Goal: Transaction & Acquisition: Purchase product/service

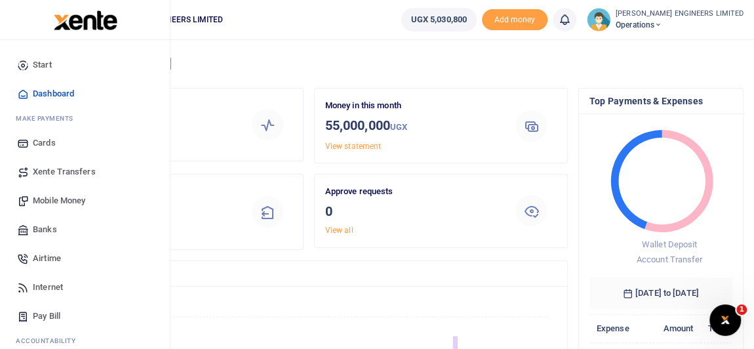
click at [62, 202] on span "Mobile Money" at bounding box center [59, 200] width 52 height 13
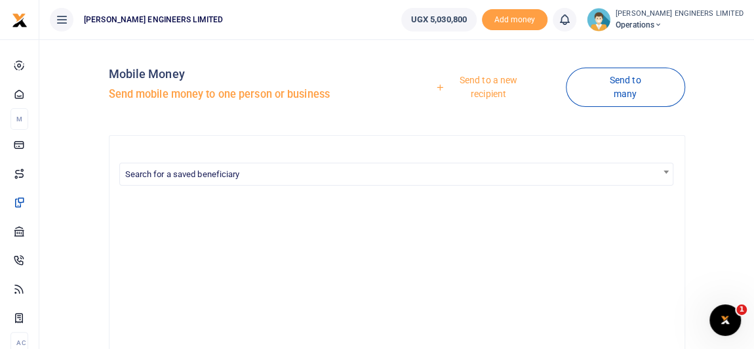
click at [662, 25] on icon at bounding box center [658, 24] width 8 height 9
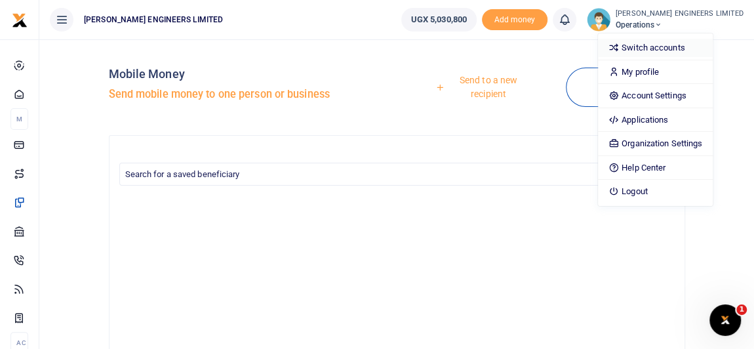
click at [677, 50] on link "Switch accounts" at bounding box center [655, 48] width 115 height 18
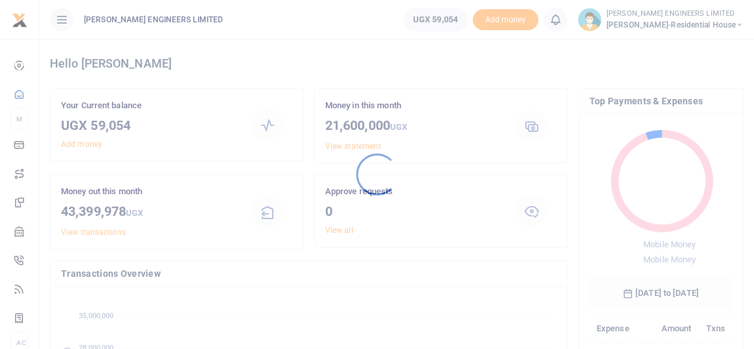
scroll to position [10, 9]
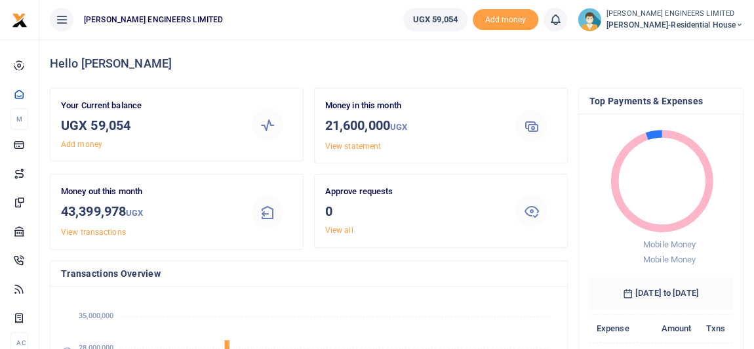
click at [739, 22] on icon at bounding box center [739, 24] width 8 height 9
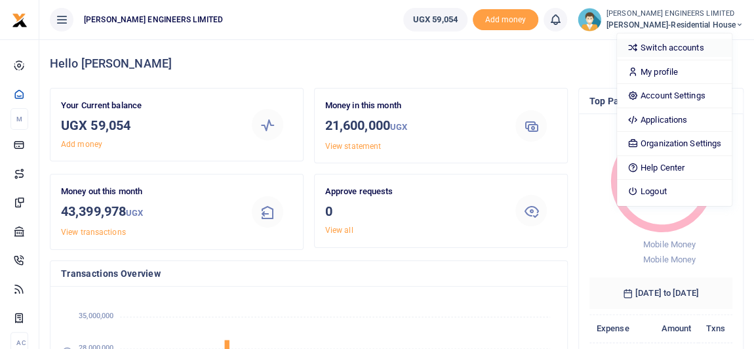
click at [694, 52] on link "Switch accounts" at bounding box center [674, 48] width 115 height 18
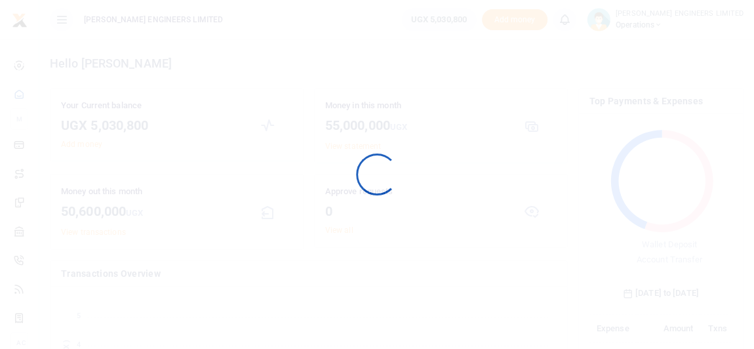
scroll to position [10, 9]
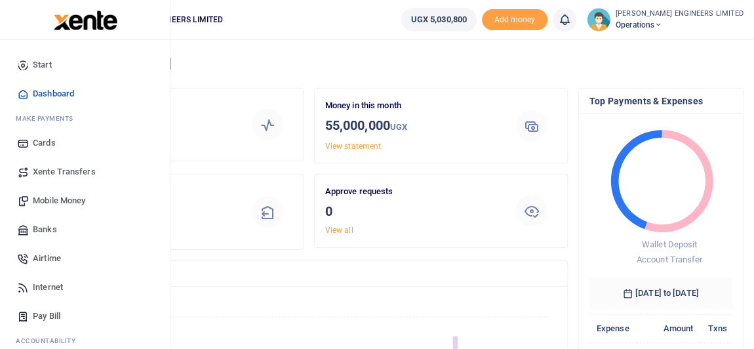
click at [65, 202] on span "Mobile Money" at bounding box center [59, 200] width 52 height 13
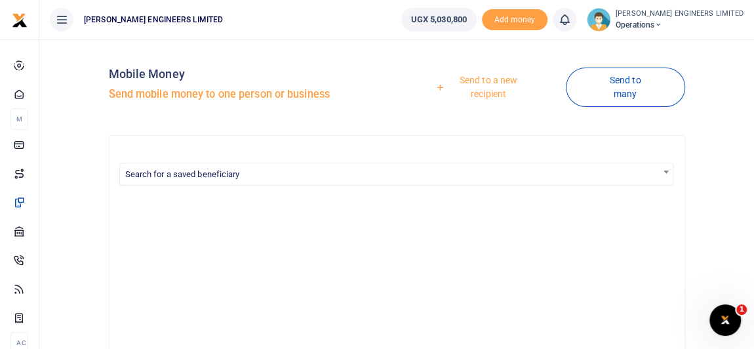
click at [489, 79] on link "Send to a new recipient" at bounding box center [484, 86] width 164 height 37
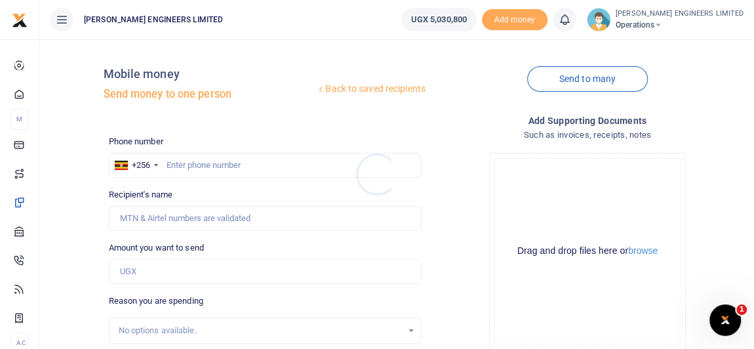
click at [174, 166] on div at bounding box center [377, 174] width 754 height 349
click at [187, 166] on input "text" at bounding box center [265, 165] width 312 height 25
click at [370, 90] on link "Back to saved recipients" at bounding box center [370, 89] width 111 height 24
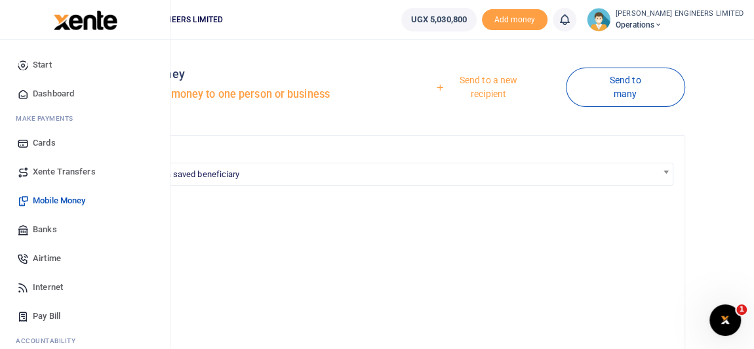
click at [53, 170] on span "Xente Transfers" at bounding box center [64, 171] width 63 height 13
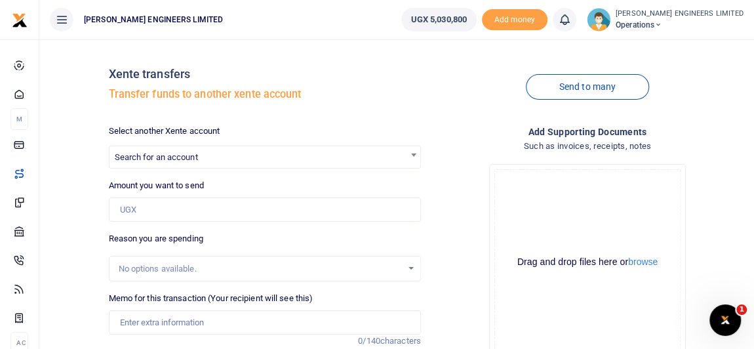
click at [218, 159] on span "Search for an account" at bounding box center [264, 156] width 311 height 20
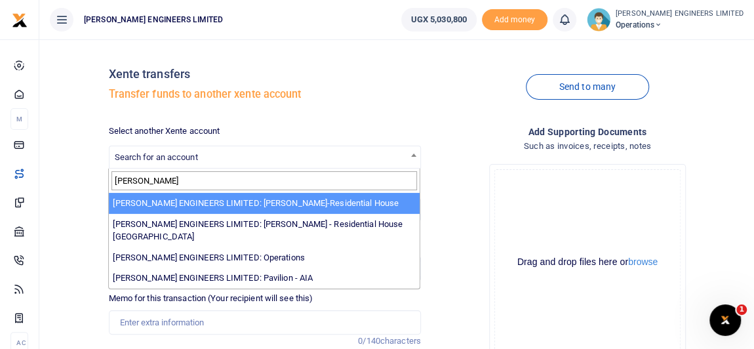
type input "spencer"
select select "4050"
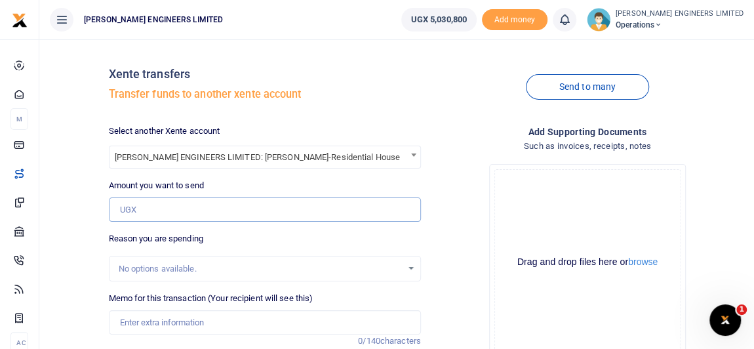
click at [160, 209] on input "Amount you want to send" at bounding box center [265, 209] width 312 height 25
type input "3,000,000"
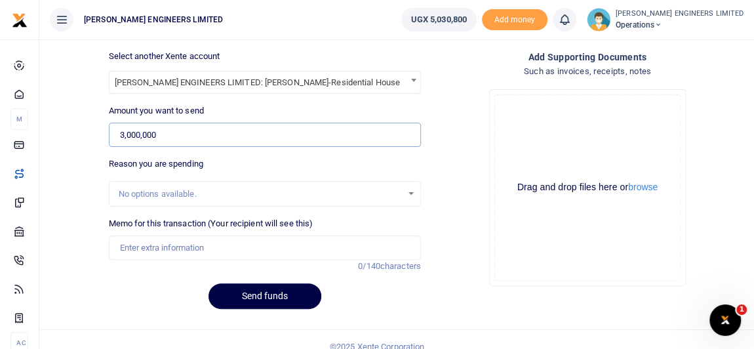
scroll to position [88, 0]
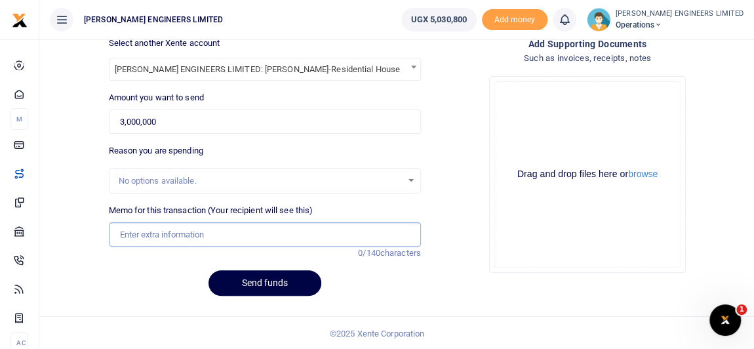
click at [139, 232] on input "Memo for this transaction (Your recipient will see this)" at bounding box center [265, 234] width 312 height 25
type input "Expenses"
click at [283, 284] on button "Send funds" at bounding box center [264, 283] width 113 height 26
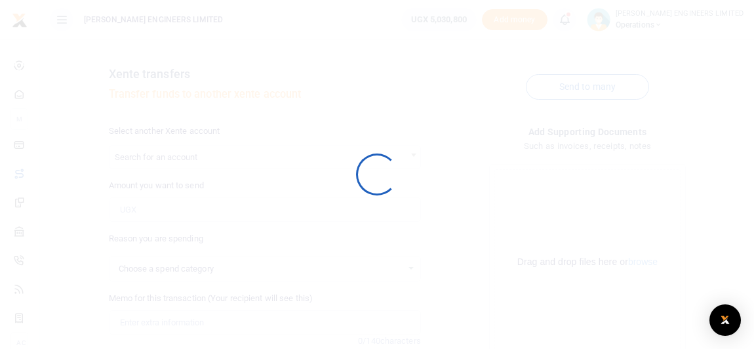
select select
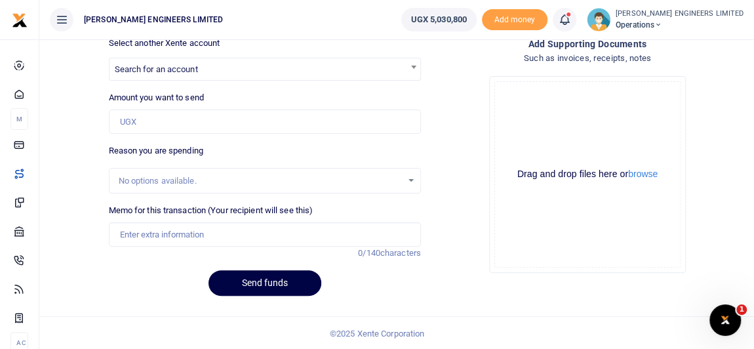
click at [571, 24] on icon at bounding box center [564, 19] width 13 height 14
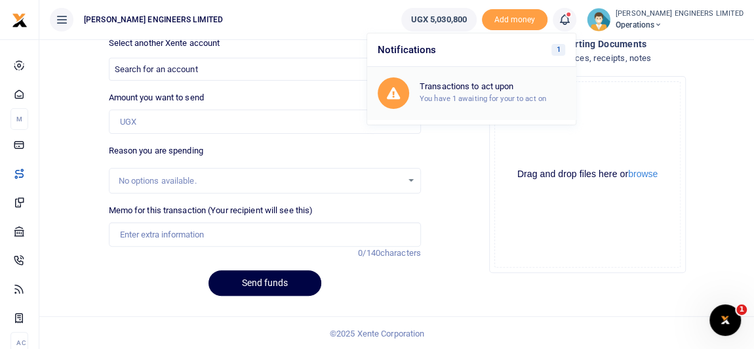
click at [499, 89] on h6 "Transactions to act upon" at bounding box center [491, 86] width 145 height 10
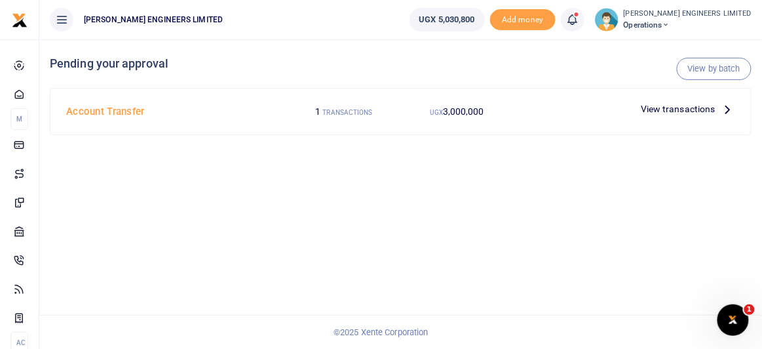
click at [702, 108] on span "View transactions" at bounding box center [678, 109] width 75 height 14
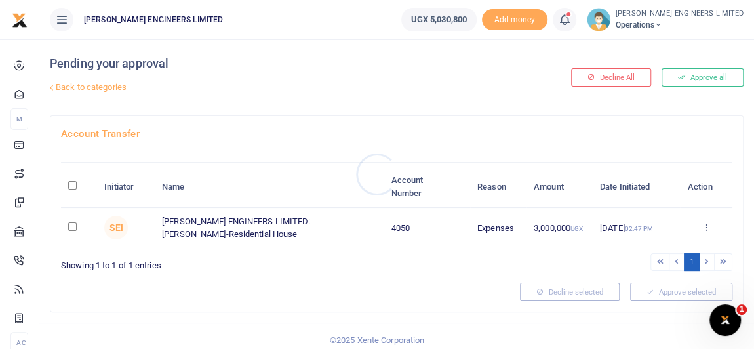
click at [70, 223] on div at bounding box center [377, 174] width 754 height 349
click at [71, 224] on input "checkbox" at bounding box center [72, 226] width 9 height 9
checkbox input "true"
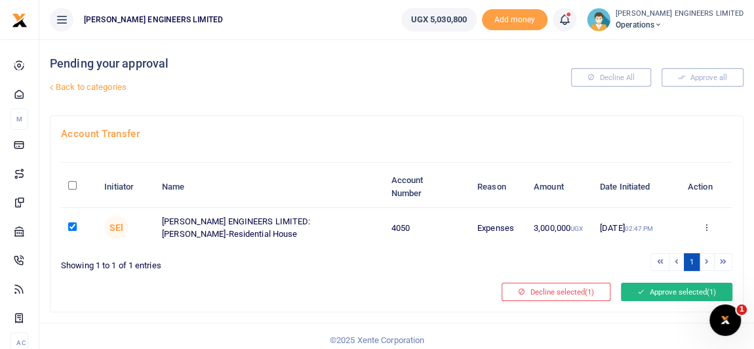
click at [676, 290] on button "Approve selected (1)" at bounding box center [676, 291] width 111 height 18
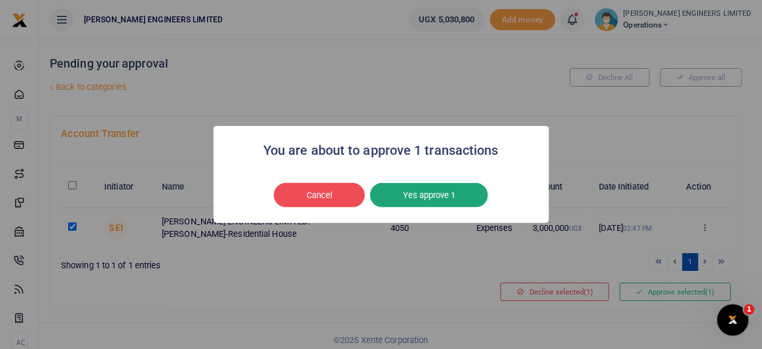
click at [437, 194] on button "Yes approve 1" at bounding box center [429, 195] width 118 height 25
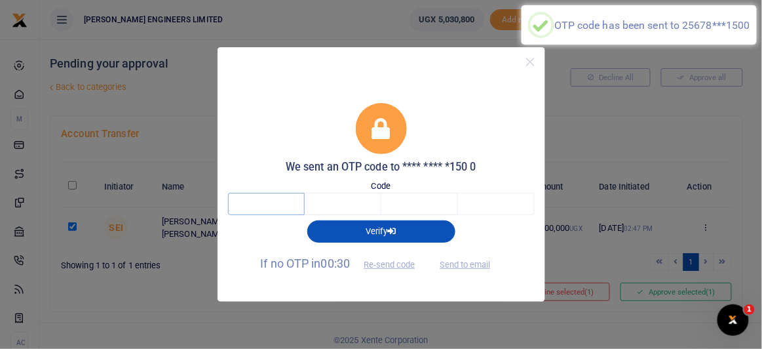
click at [269, 203] on input "text" at bounding box center [266, 204] width 77 height 22
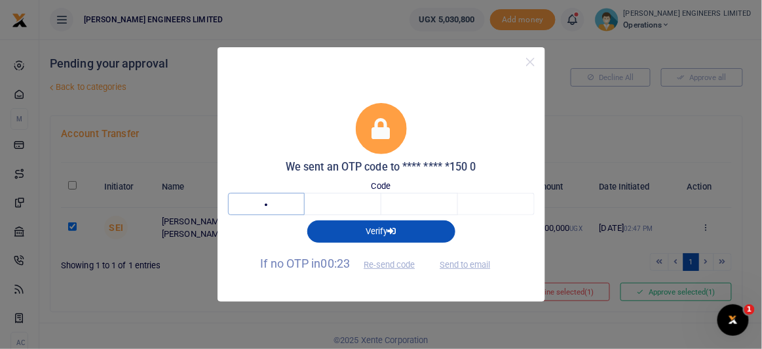
type input "6"
type input "0"
type input "3"
type input "6"
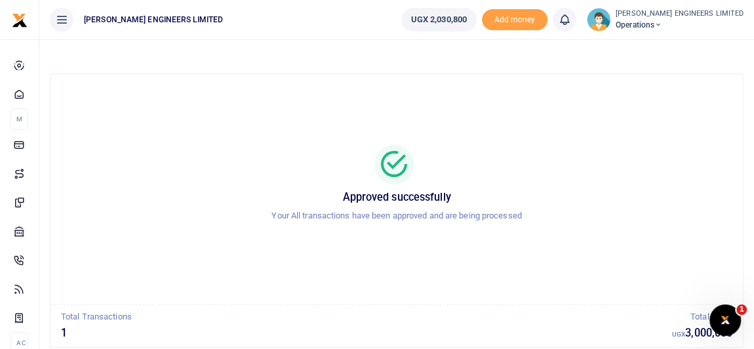
click at [662, 24] on icon at bounding box center [658, 24] width 8 height 9
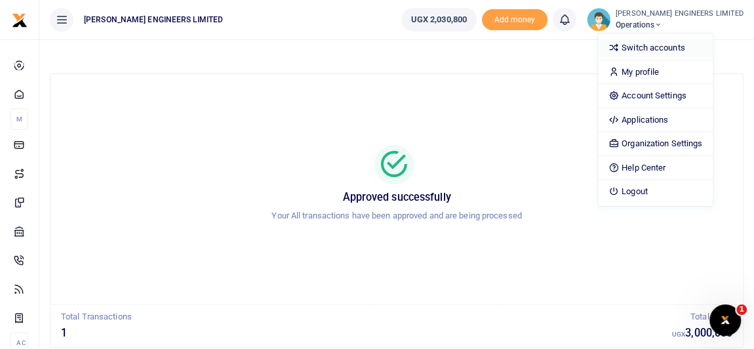
click at [684, 50] on link "Switch accounts" at bounding box center [655, 48] width 115 height 18
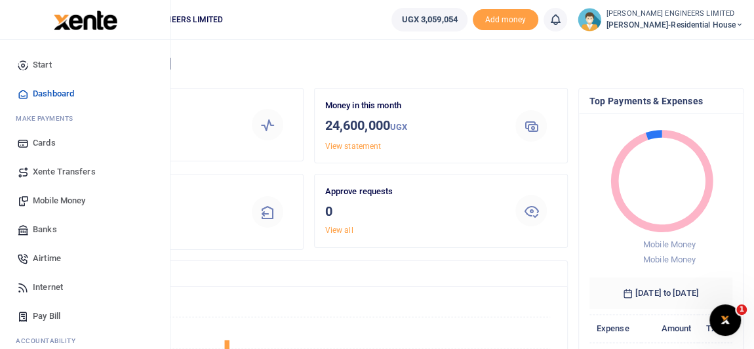
click at [61, 200] on span "Mobile Money" at bounding box center [59, 200] width 52 height 13
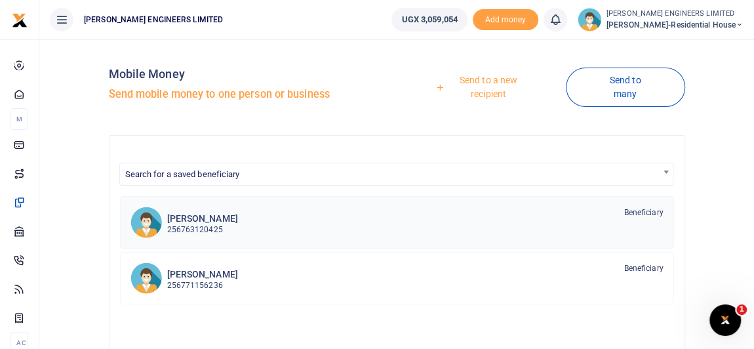
click at [204, 222] on h6 "[PERSON_NAME]" at bounding box center [202, 218] width 71 height 11
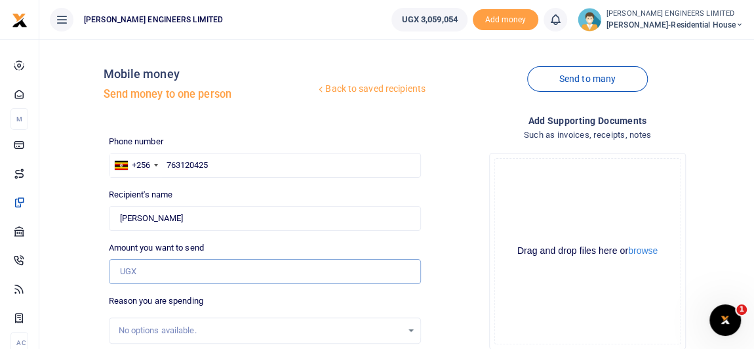
click at [136, 267] on input "Amount you want to send" at bounding box center [265, 271] width 312 height 25
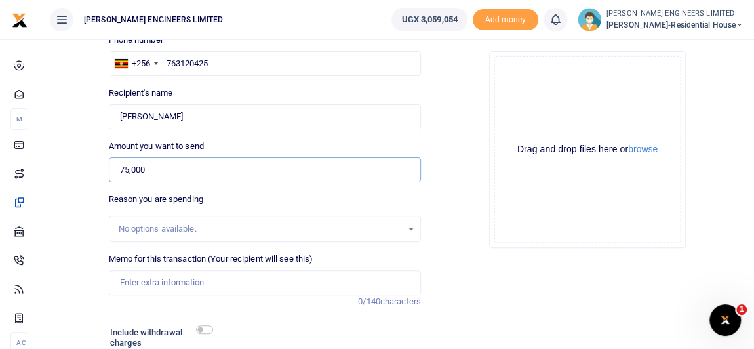
scroll to position [119, 0]
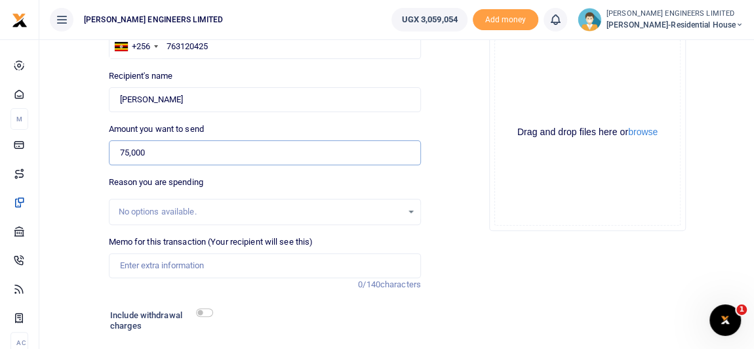
type input "75,000"
click at [138, 261] on input "Memo for this transaction (Your recipient will see this)" at bounding box center [265, 265] width 312 height 25
type input "Payment for 3pcs of welded mesh"
click at [205, 311] on input "checkbox" at bounding box center [204, 312] width 17 height 9
checkbox input "true"
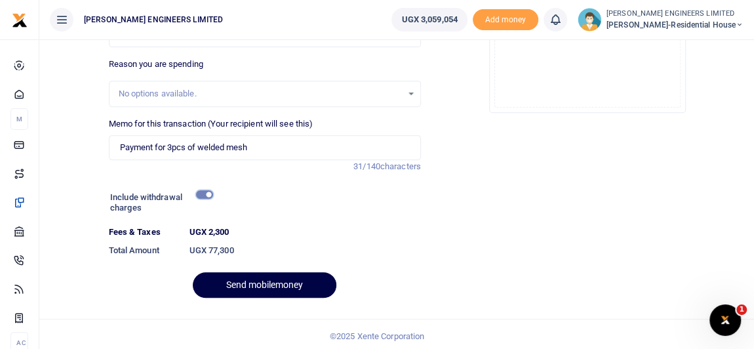
scroll to position [238, 0]
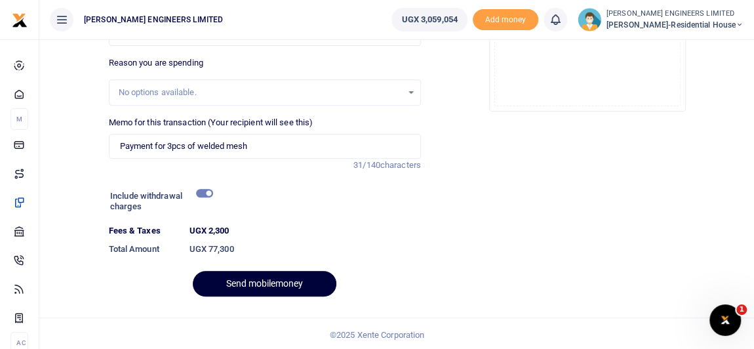
click at [286, 282] on button "Send mobilemoney" at bounding box center [265, 284] width 144 height 26
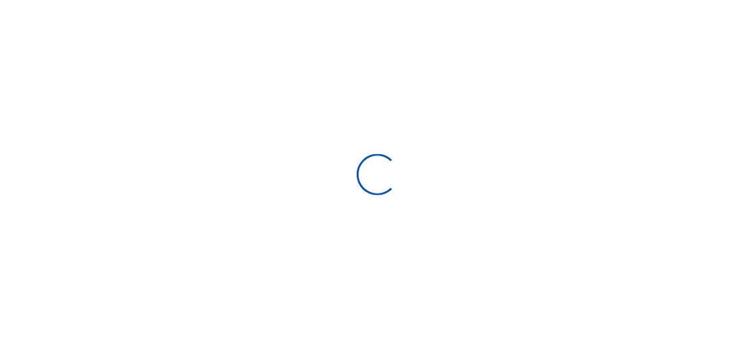
scroll to position [203, 0]
select select
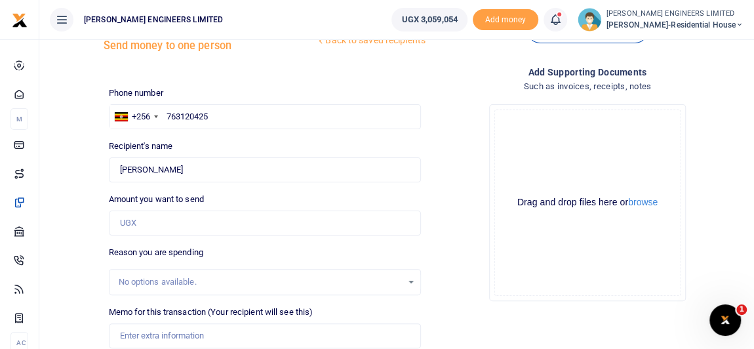
scroll to position [24, 0]
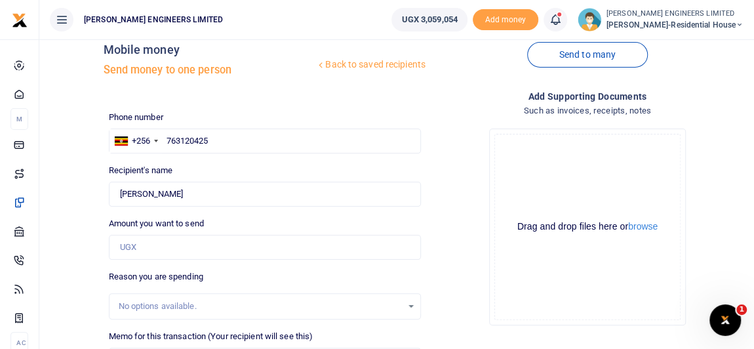
click at [366, 64] on link "Back to saved recipients" at bounding box center [370, 65] width 111 height 24
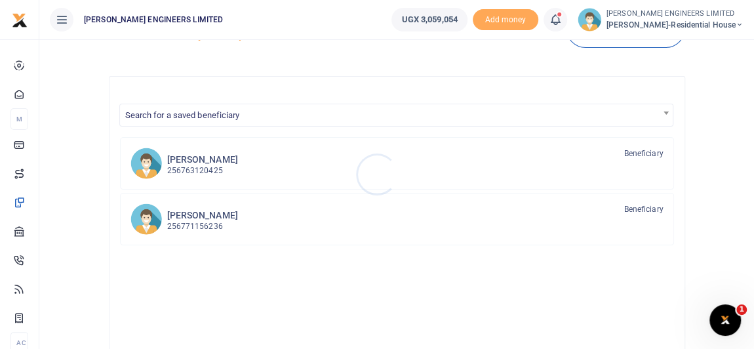
click at [199, 216] on div at bounding box center [377, 174] width 754 height 349
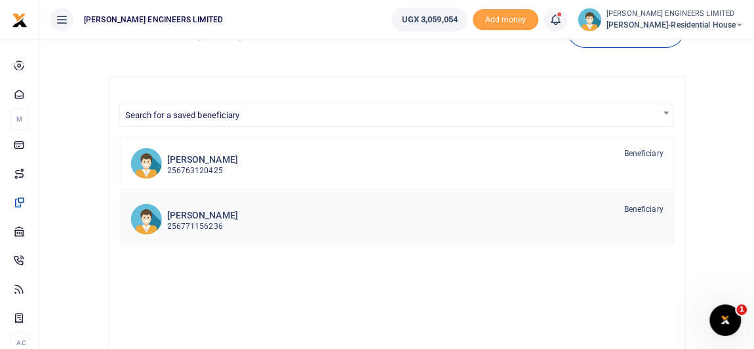
click at [199, 220] on p "256771156236" at bounding box center [202, 226] width 71 height 12
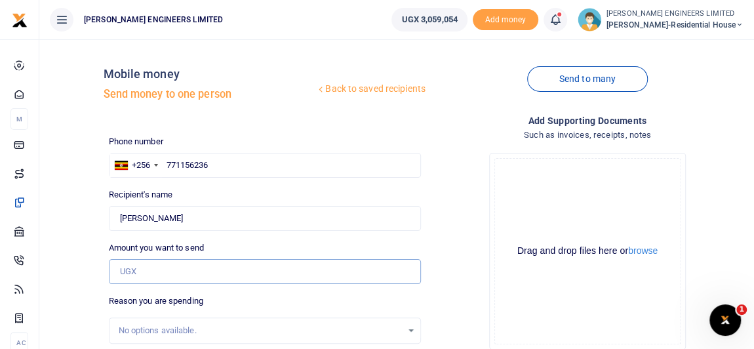
click at [125, 275] on input "Amount you want to send" at bounding box center [265, 271] width 312 height 25
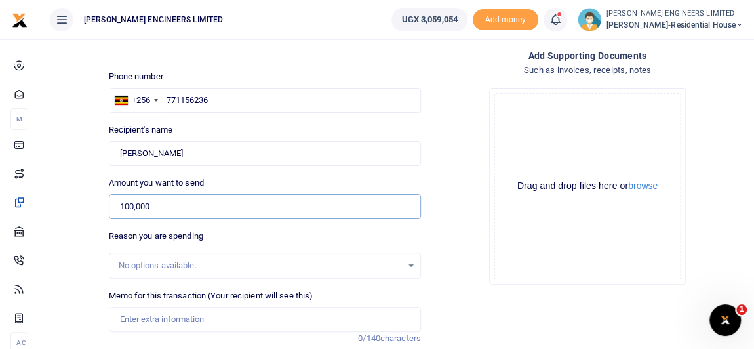
scroll to position [119, 0]
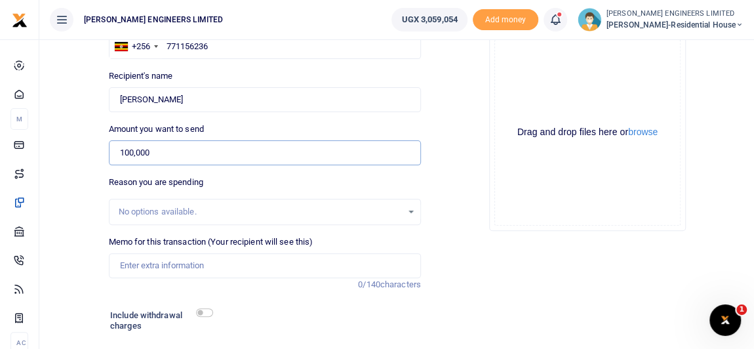
type input "100,000"
click at [139, 267] on input "Memo for this transaction (Your recipient will see this)" at bounding box center [265, 265] width 312 height 25
type input "Payment for loading and offloading of hollow blocks"
click at [207, 313] on input "checkbox" at bounding box center [204, 312] width 17 height 9
checkbox input "true"
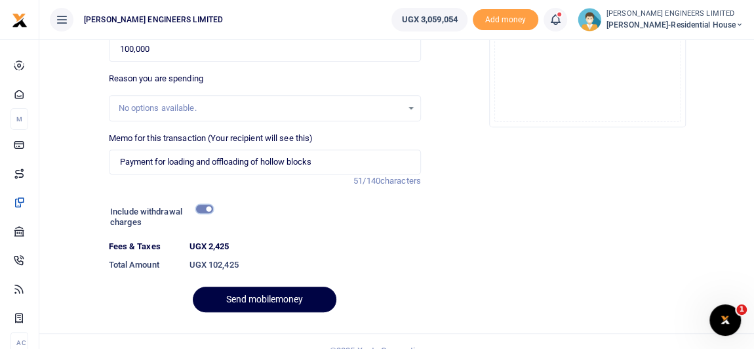
scroll to position [239, 0]
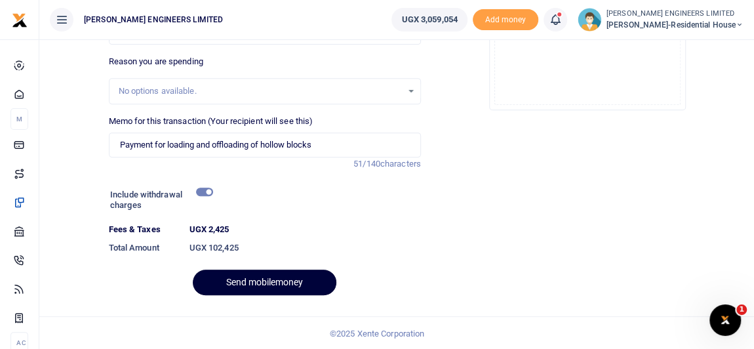
click at [282, 279] on button "Send mobilemoney" at bounding box center [265, 282] width 144 height 26
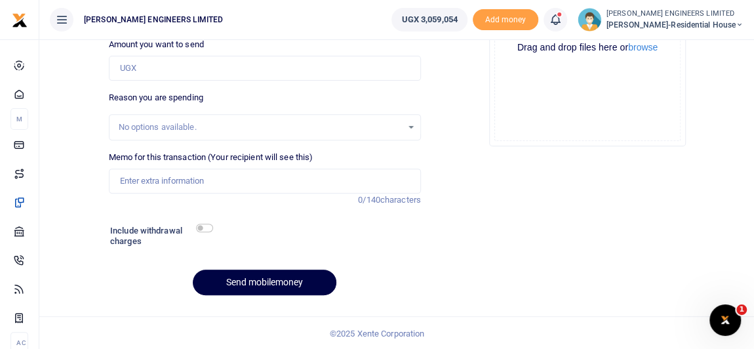
click at [562, 22] on icon at bounding box center [555, 19] width 13 height 14
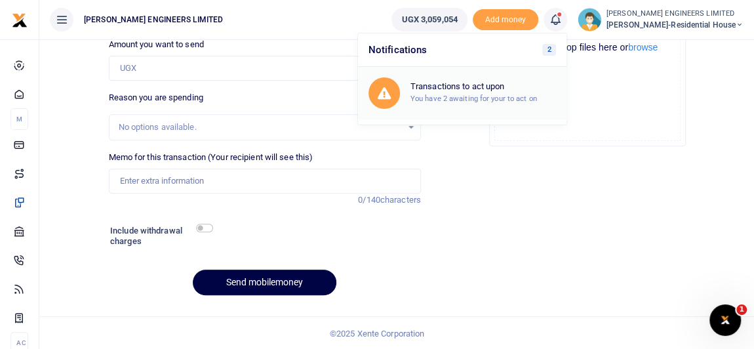
click at [482, 92] on div "Transactions to act upon You have 2 awaiting for your to act on" at bounding box center [482, 92] width 145 height 23
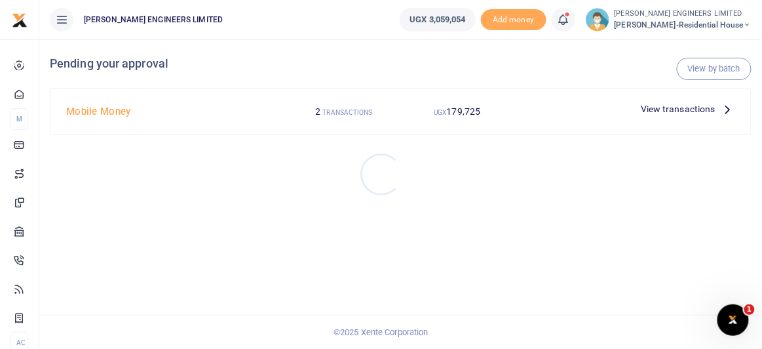
click at [676, 107] on div at bounding box center [381, 174] width 762 height 349
click at [672, 109] on span "View transactions" at bounding box center [678, 109] width 75 height 14
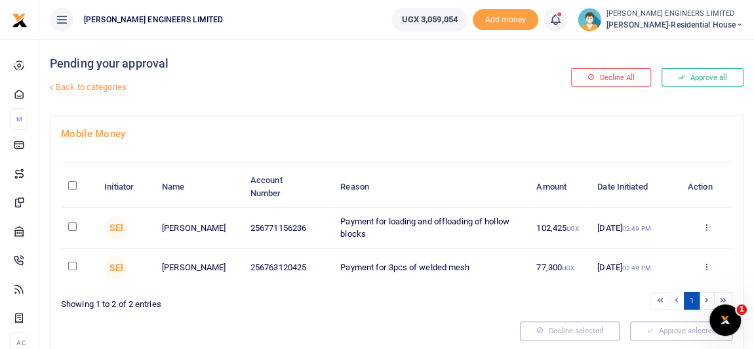
click at [71, 227] on input "checkbox" at bounding box center [72, 226] width 9 height 9
checkbox input "true"
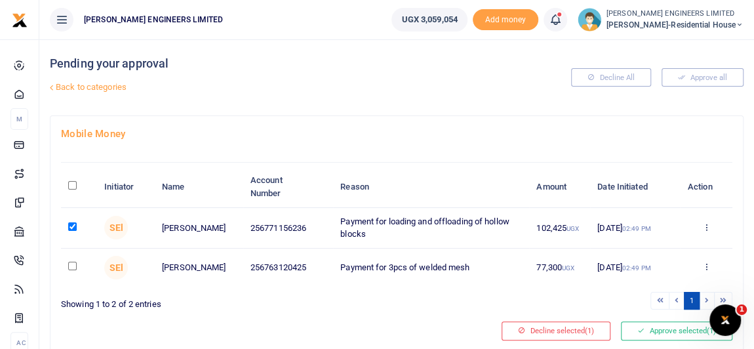
click at [70, 266] on input "checkbox" at bounding box center [72, 265] width 9 height 9
checkbox input "true"
click at [664, 332] on button "Approve selected (2)" at bounding box center [676, 330] width 111 height 18
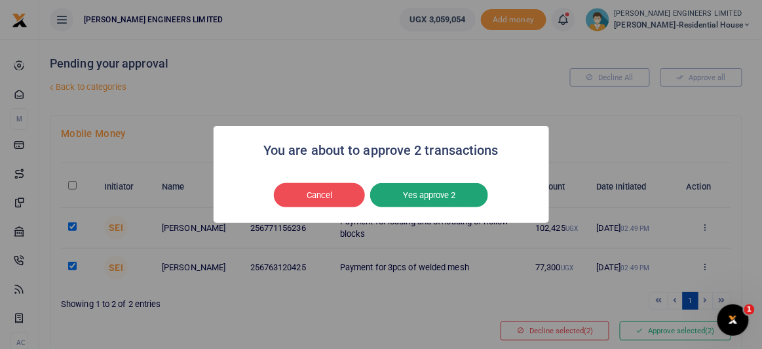
click at [458, 194] on button "Yes approve 2" at bounding box center [429, 195] width 118 height 25
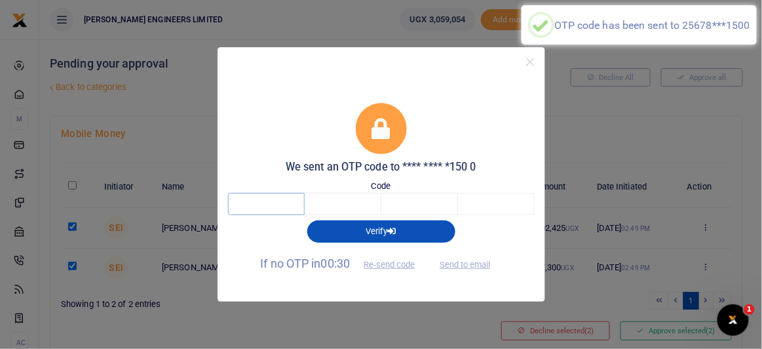
click at [281, 202] on input "text" at bounding box center [266, 204] width 77 height 22
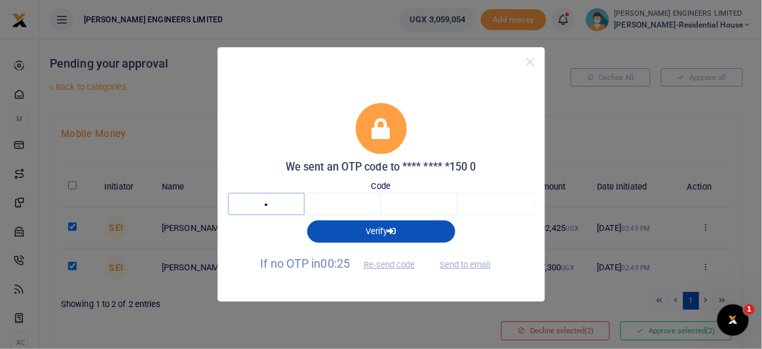
type input "3"
type input "5"
type input "1"
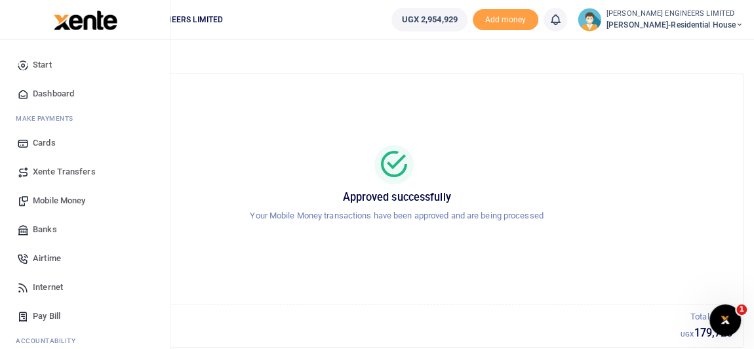
click at [56, 201] on span "Mobile Money" at bounding box center [59, 200] width 52 height 13
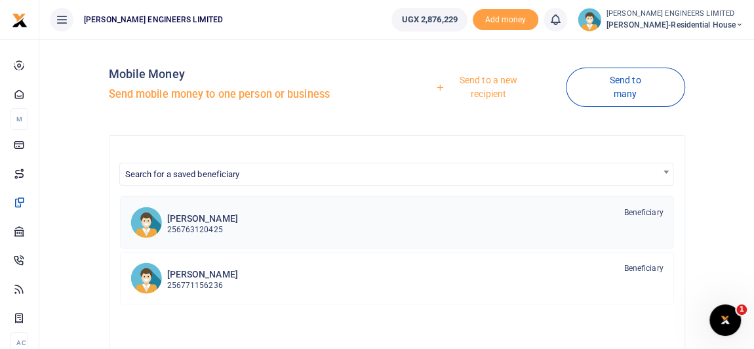
click at [197, 223] on p "256763120425" at bounding box center [202, 229] width 71 height 12
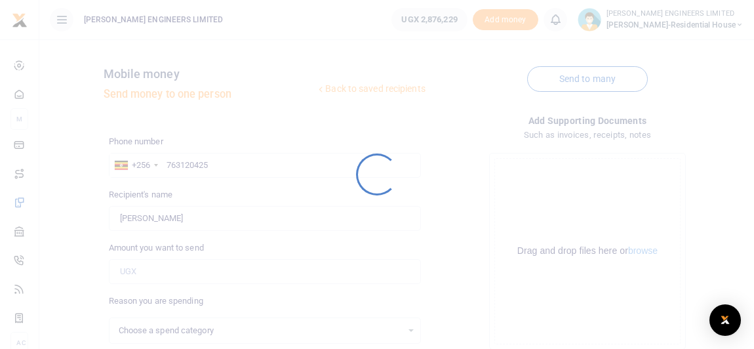
select select
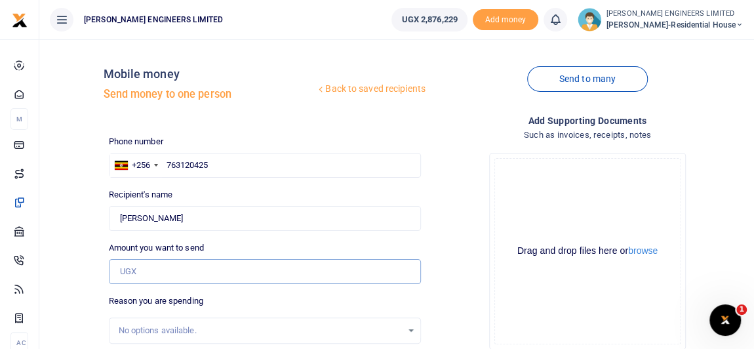
click at [132, 272] on input "Amount you want to send" at bounding box center [265, 271] width 312 height 25
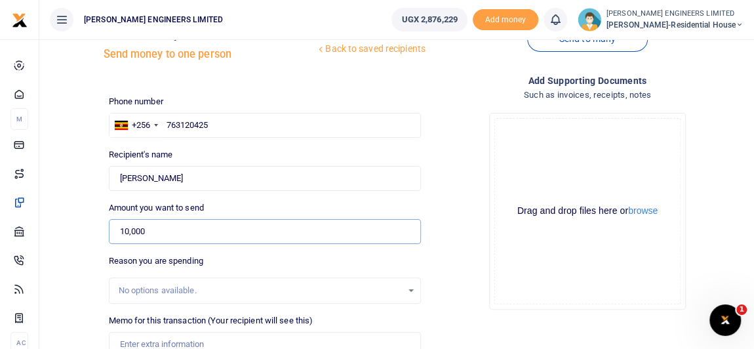
scroll to position [59, 0]
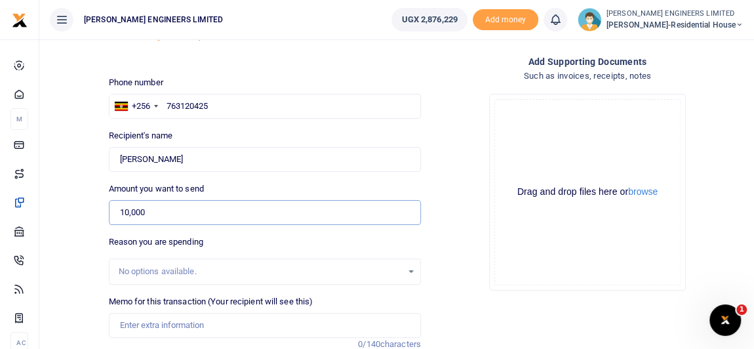
type input "10,000"
click at [136, 324] on input "Memo for this transaction (Your recipient will see this)" at bounding box center [265, 325] width 312 height 25
click at [167, 323] on input "Payment for PVC T" at bounding box center [265, 325] width 312 height 25
click at [225, 323] on input "Payment for 1 pc of PVC T" at bounding box center [265, 325] width 312 height 25
click at [267, 322] on input "Payment for 1 pc of PVC T-bend for sockpit" at bounding box center [265, 325] width 312 height 25
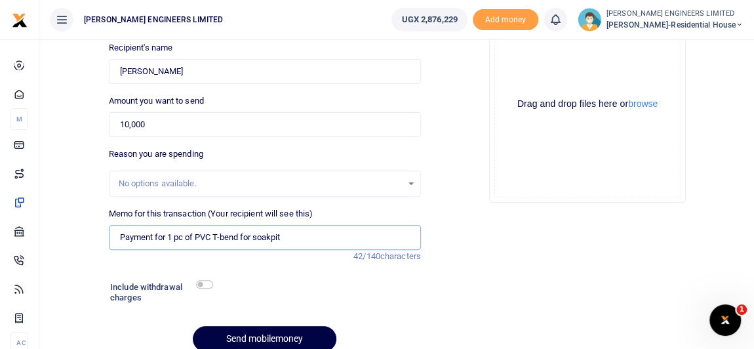
scroll to position [178, 0]
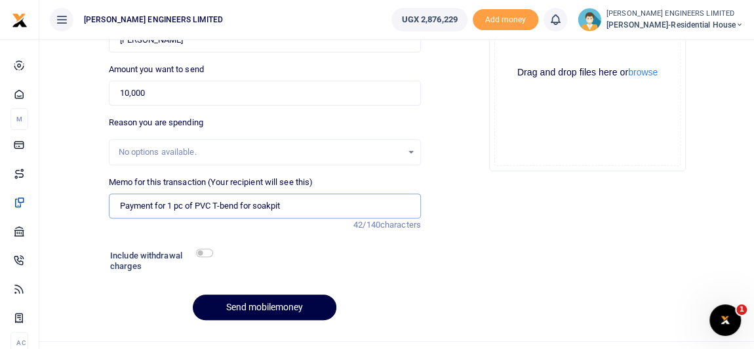
type input "Payment for 1 pc of PVC T-bend for soakpit"
click at [207, 248] on input "checkbox" at bounding box center [204, 252] width 17 height 9
checkbox input "true"
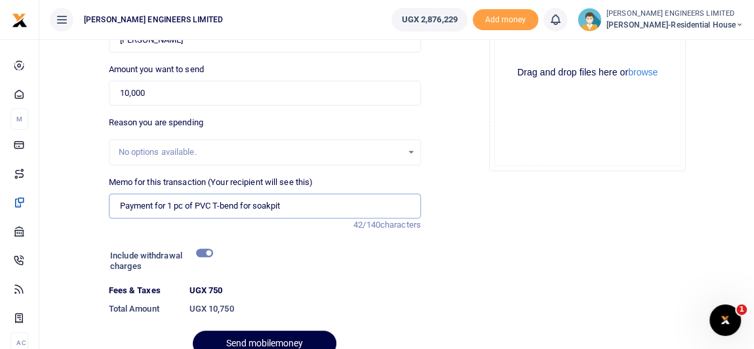
click at [272, 204] on input "Payment for 1 pc of PVC T-bend for soakpit" at bounding box center [265, 205] width 312 height 25
click at [268, 338] on div at bounding box center [270, 341] width 16 height 16
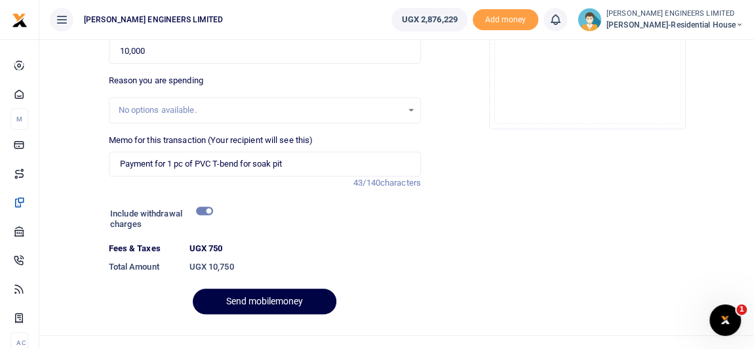
scroll to position [238, 0]
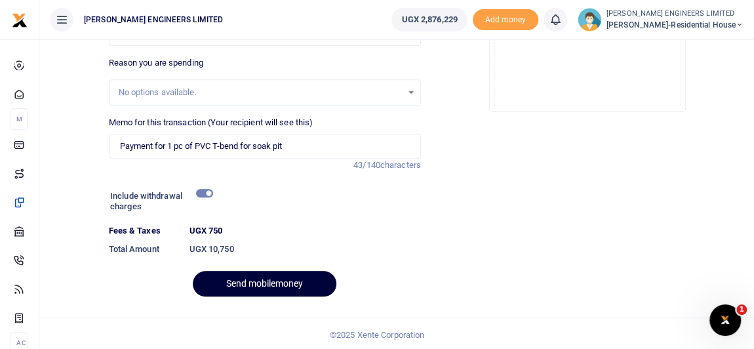
click at [277, 282] on button "Send mobilemoney" at bounding box center [265, 284] width 144 height 26
click at [280, 281] on button "Send mobilemoney" at bounding box center [265, 284] width 144 height 26
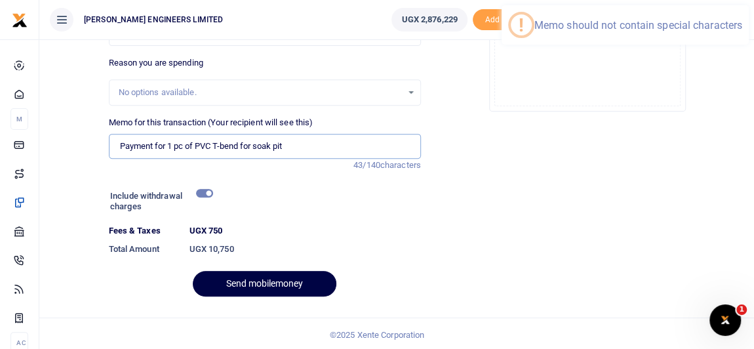
click at [222, 144] on input "Payment for 1 pc of PVC T-bend for soak pit" at bounding box center [265, 146] width 312 height 25
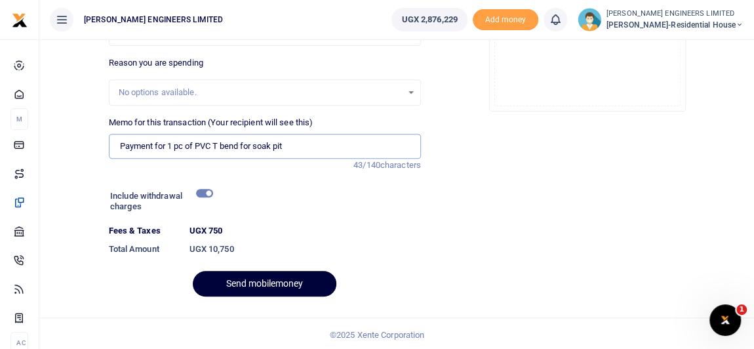
type input "Payment for 1 pc of PVC T bend for soak pit"
click at [264, 286] on button "Send mobilemoney" at bounding box center [265, 284] width 144 height 26
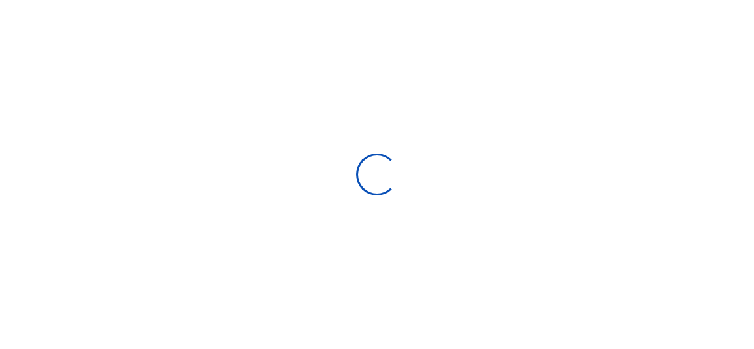
scroll to position [203, 0]
select select
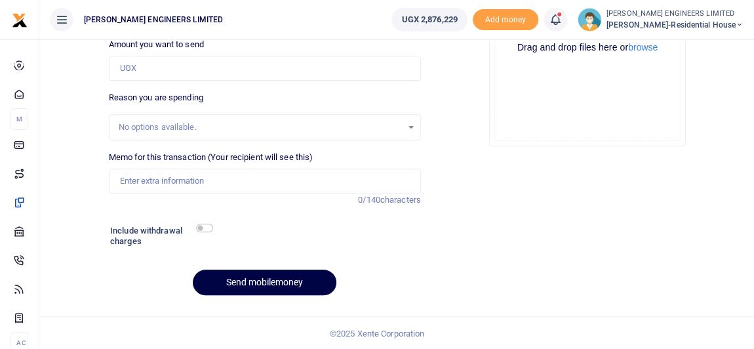
click at [562, 20] on icon at bounding box center [555, 19] width 13 height 14
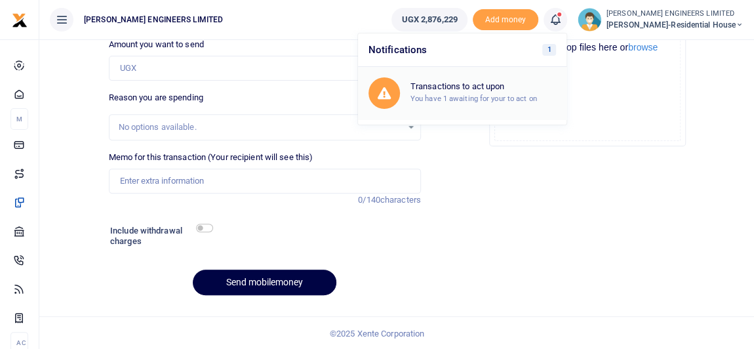
click at [483, 90] on h6 "Transactions to act upon" at bounding box center [482, 86] width 145 height 10
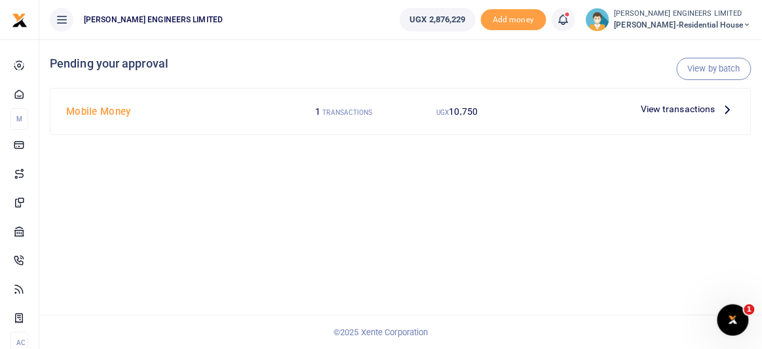
click at [646, 109] on span "View transactions" at bounding box center [678, 109] width 75 height 14
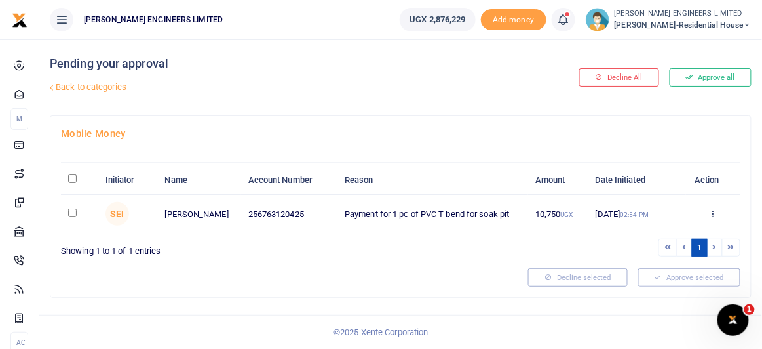
click at [72, 212] on input "checkbox" at bounding box center [72, 212] width 9 height 9
checkbox input "true"
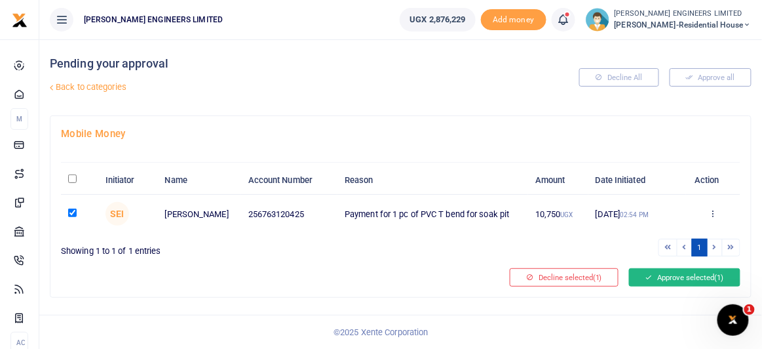
click at [669, 275] on button "Approve selected (1)" at bounding box center [684, 277] width 111 height 18
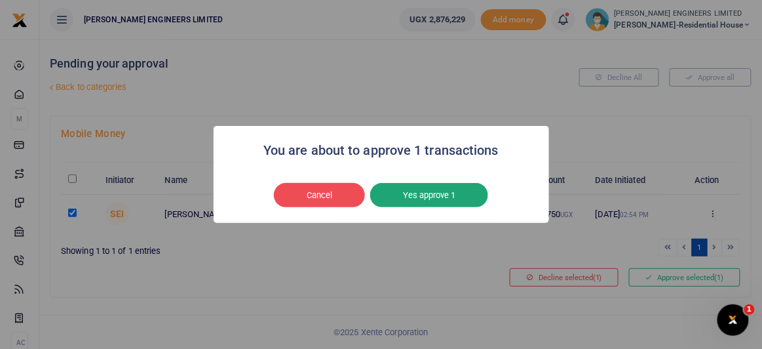
click at [440, 197] on button "Yes approve 1" at bounding box center [429, 195] width 118 height 25
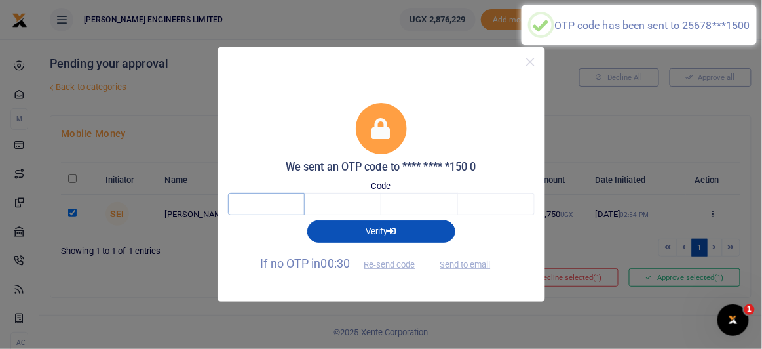
click at [279, 206] on input "text" at bounding box center [266, 204] width 77 height 22
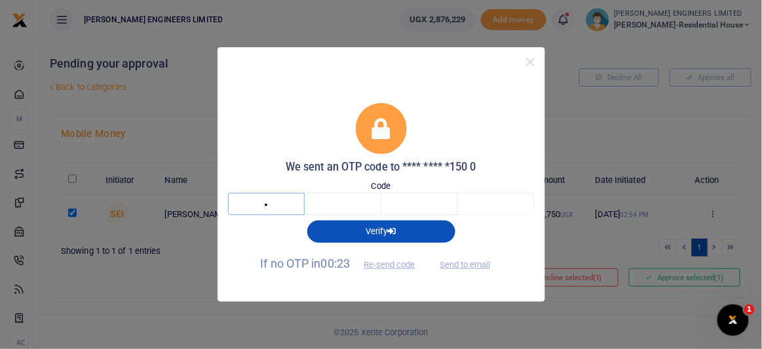
type input "1"
type input "0"
type input "2"
type input "7"
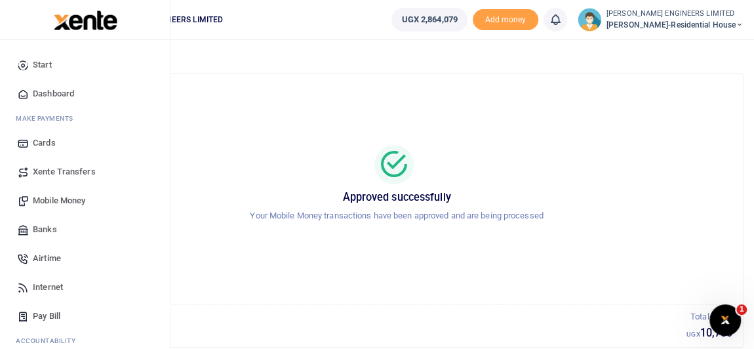
click at [50, 65] on span "Start" at bounding box center [42, 64] width 19 height 13
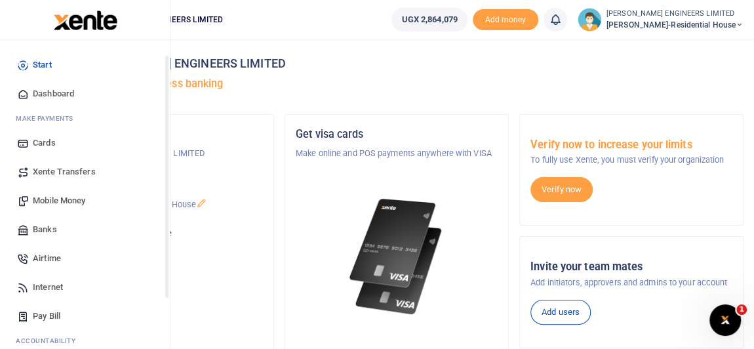
scroll to position [147, 0]
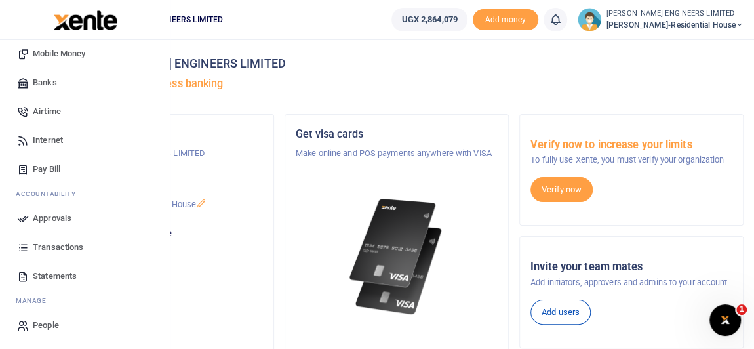
click at [56, 244] on span "Transactions" at bounding box center [58, 247] width 50 height 13
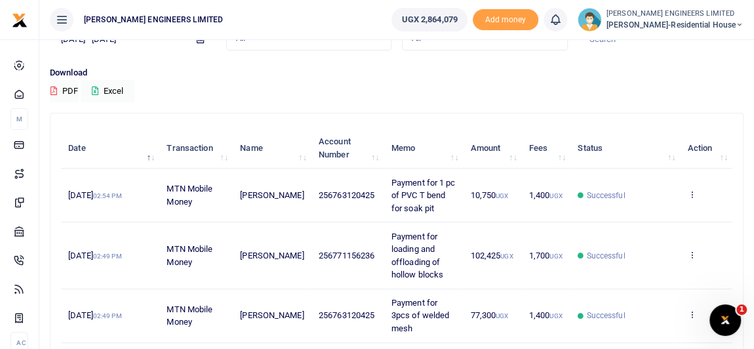
scroll to position [59, 0]
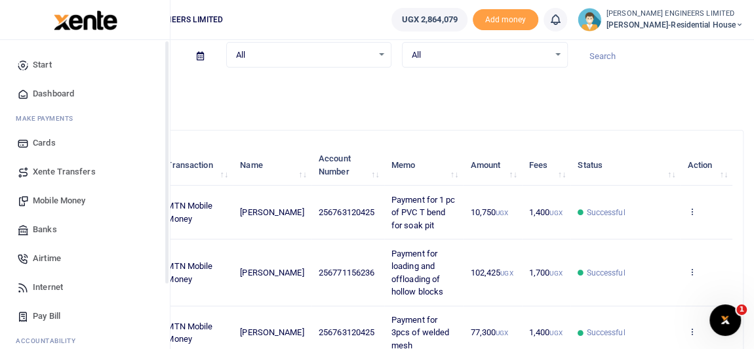
click at [58, 199] on span "Mobile Money" at bounding box center [59, 200] width 52 height 13
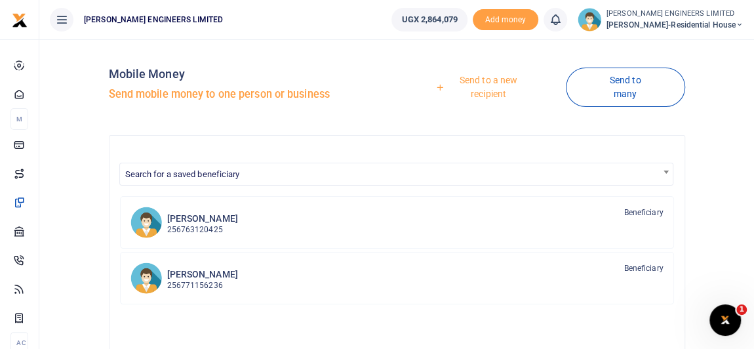
click at [491, 82] on link "Send to a new recipient" at bounding box center [484, 86] width 164 height 37
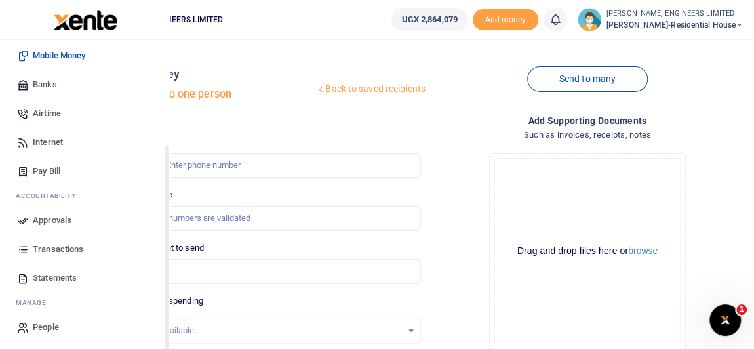
scroll to position [147, 0]
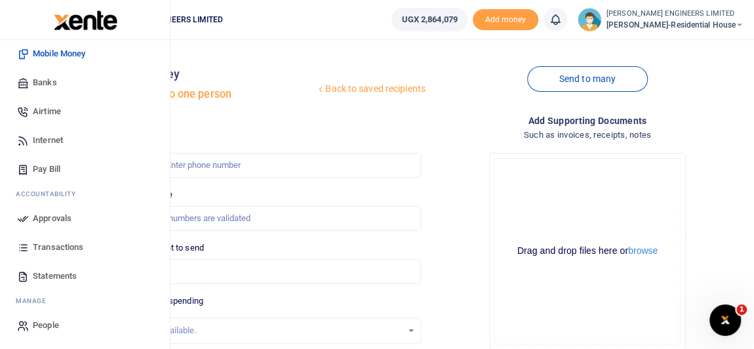
click at [55, 246] on span "Transactions" at bounding box center [58, 247] width 50 height 13
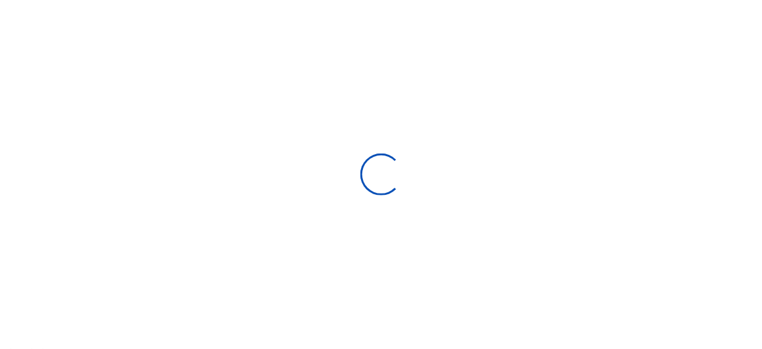
select select
type input "[DATE] - [DATE]"
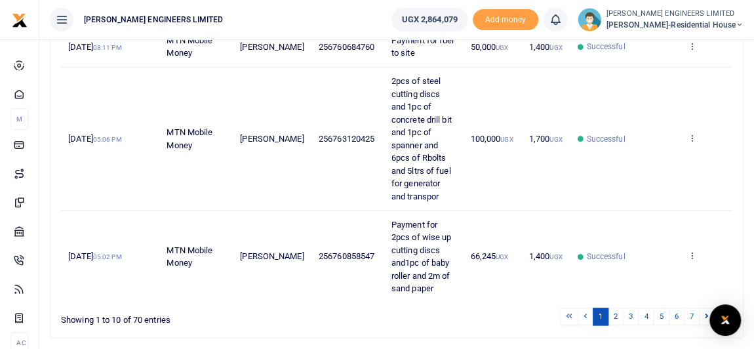
scroll to position [671, 0]
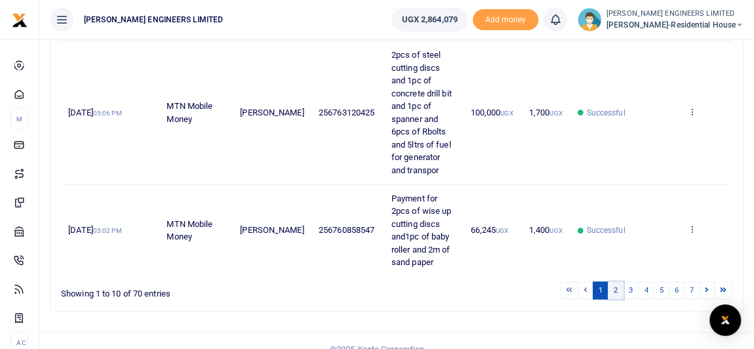
click at [620, 281] on link "2" at bounding box center [616, 290] width 16 height 18
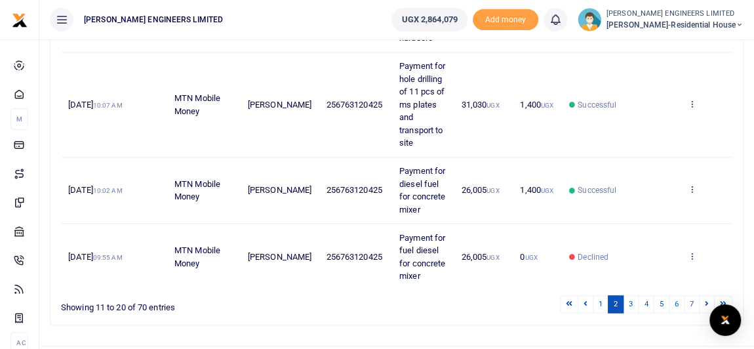
scroll to position [939, 0]
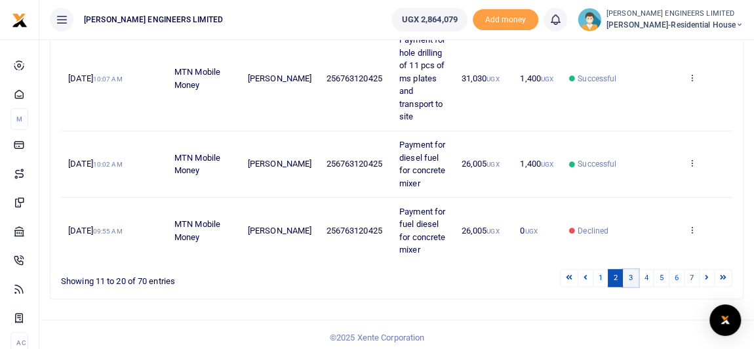
click at [635, 272] on link "3" at bounding box center [631, 278] width 16 height 18
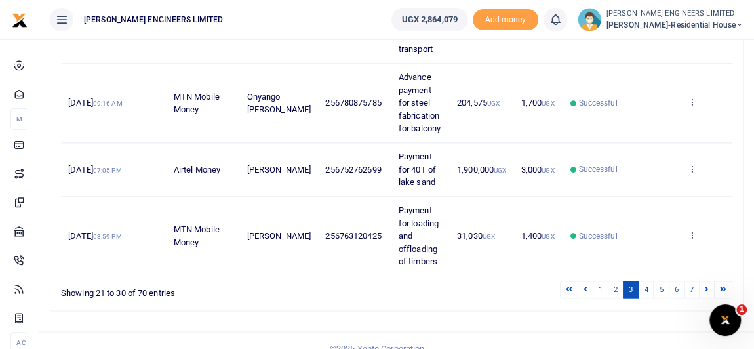
scroll to position [849, 0]
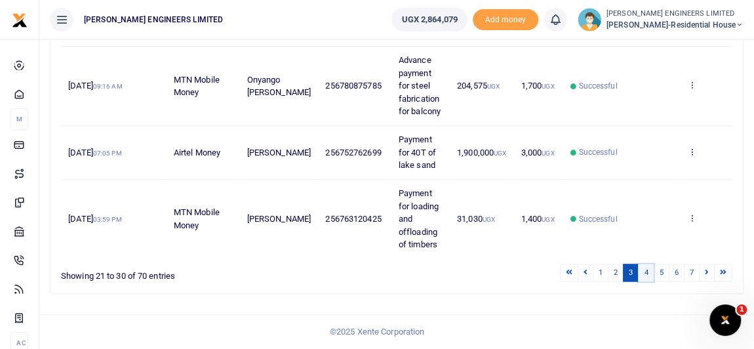
click at [649, 273] on link "4" at bounding box center [646, 272] width 16 height 18
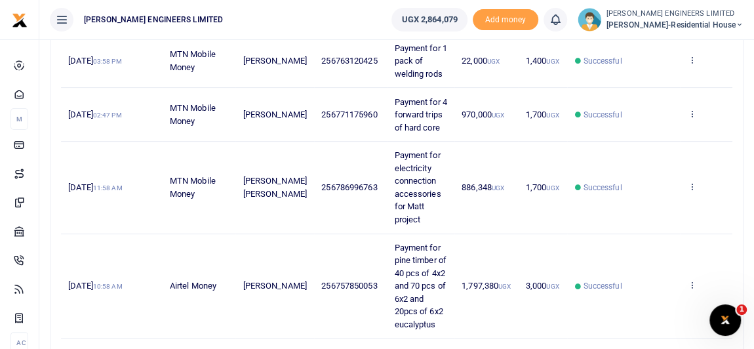
scroll to position [194, 0]
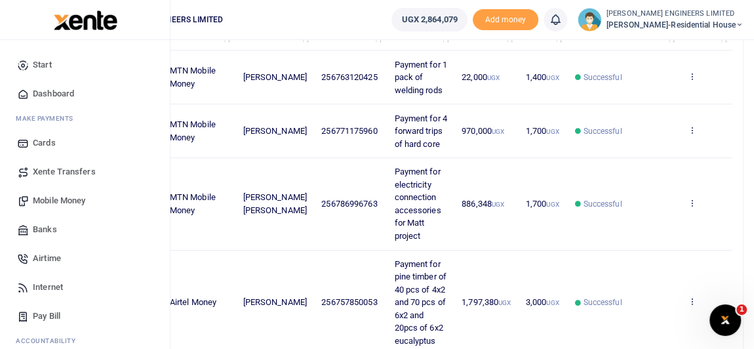
click at [60, 199] on span "Mobile Money" at bounding box center [59, 200] width 52 height 13
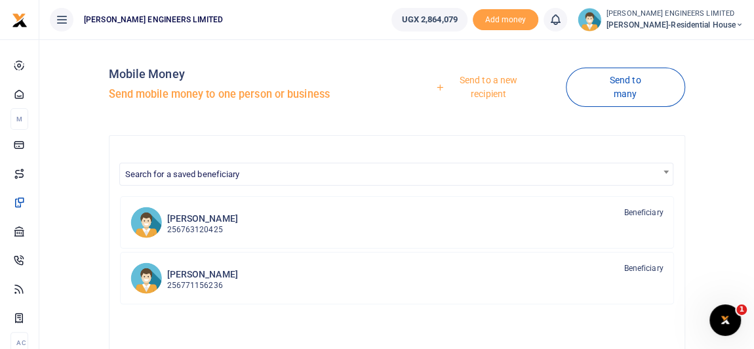
click at [480, 81] on link "Send to a new recipient" at bounding box center [484, 86] width 164 height 37
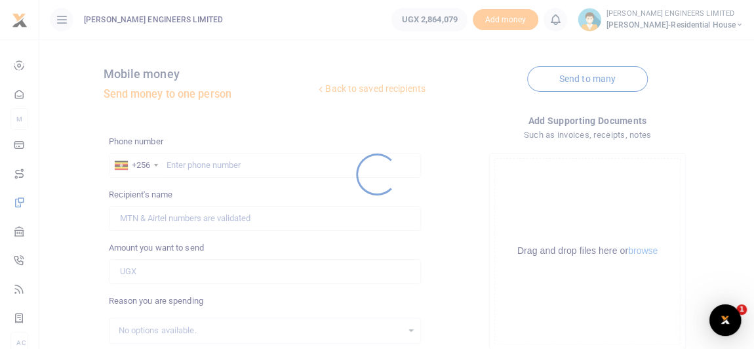
click at [180, 165] on div at bounding box center [377, 174] width 754 height 349
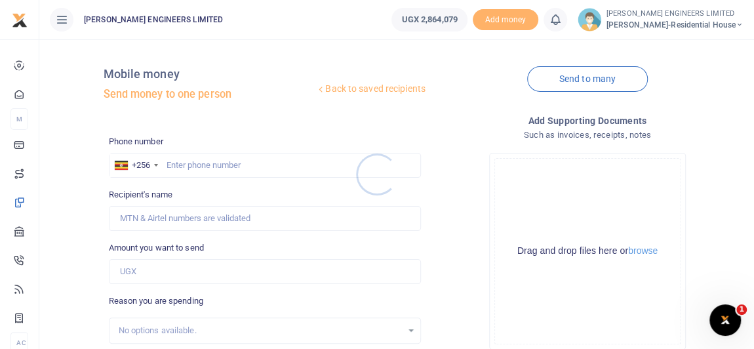
click at [187, 164] on div at bounding box center [377, 174] width 754 height 349
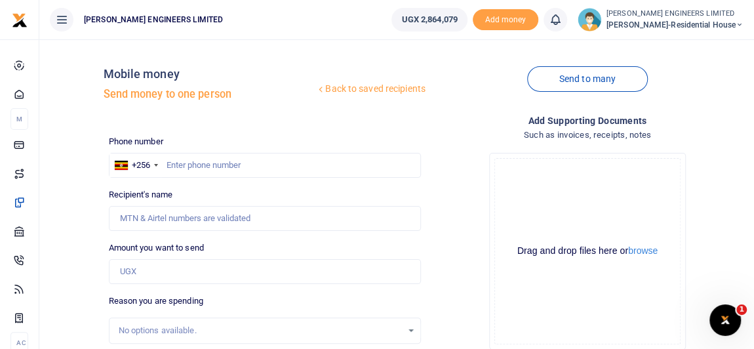
click at [194, 168] on div at bounding box center [377, 174] width 754 height 349
click at [195, 166] on input "text" at bounding box center [265, 165] width 312 height 25
type input "786996763"
type input "[PERSON_NAME] [PERSON_NAME]"
type input "786996763"
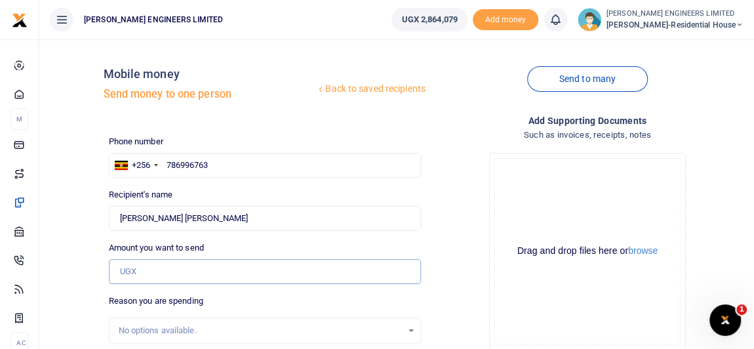
click at [144, 273] on input "Amount you want to send" at bounding box center [265, 271] width 312 height 25
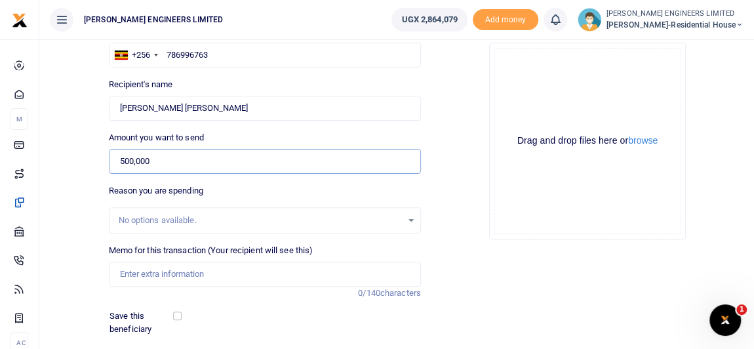
scroll to position [119, 0]
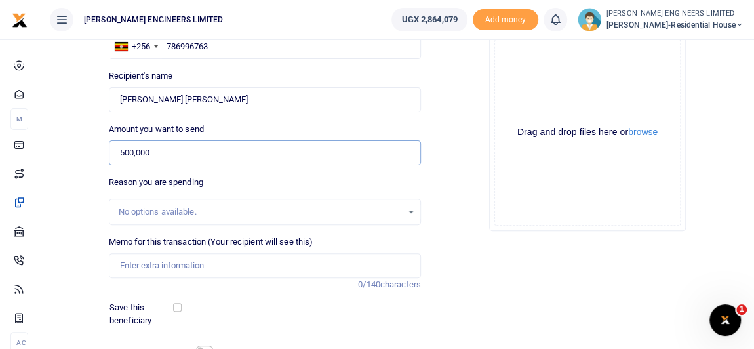
type input "500,000"
click at [135, 266] on input "Memo for this transaction (Your recipient will see this)" at bounding box center [265, 265] width 312 height 25
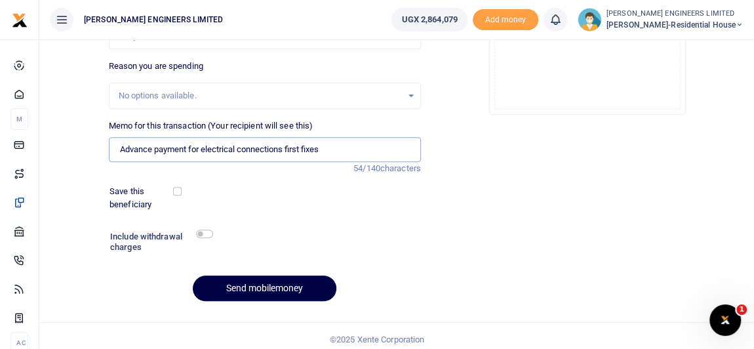
scroll to position [238, 0]
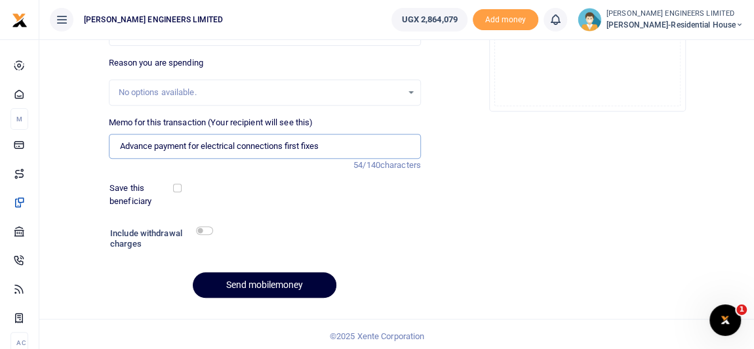
type input "Advance payment for electrical connections first fixes"
click at [267, 284] on button "Send mobilemoney" at bounding box center [265, 285] width 144 height 26
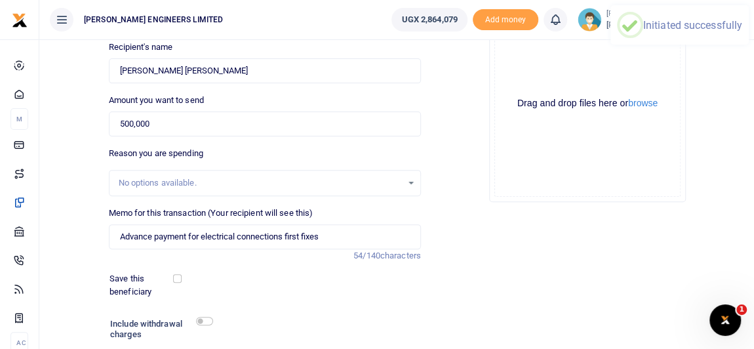
scroll to position [2, 0]
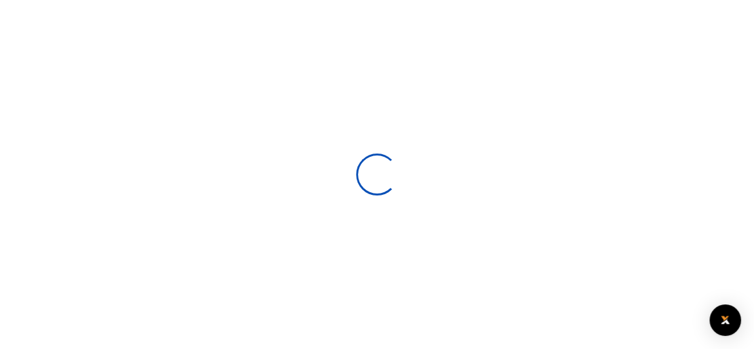
select select
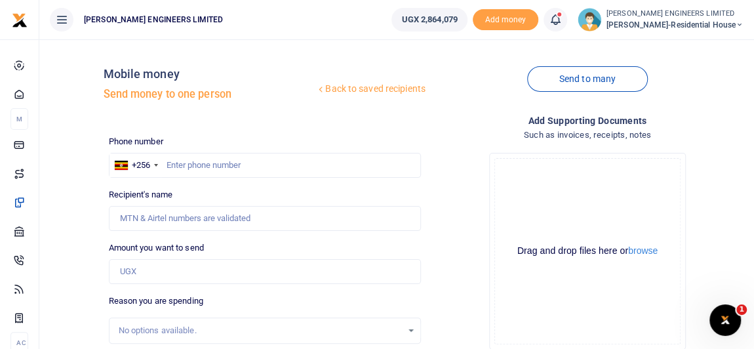
click at [562, 25] on icon at bounding box center [555, 19] width 13 height 14
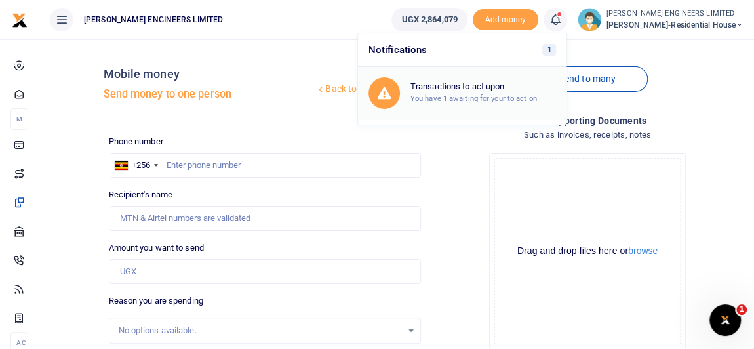
click at [474, 94] on small "You have 1 awaiting for your to act on" at bounding box center [473, 98] width 126 height 9
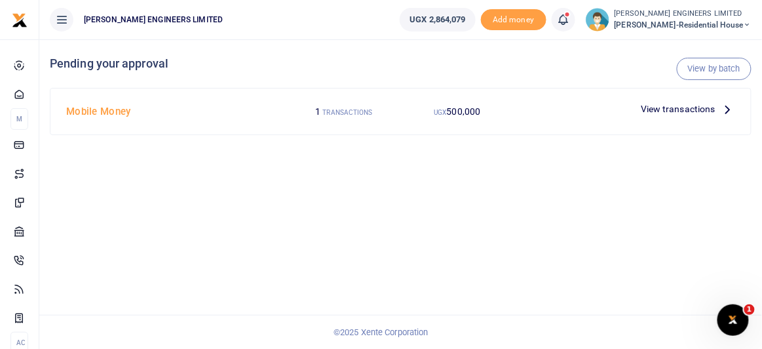
click at [670, 110] on span "View transactions" at bounding box center [678, 109] width 75 height 14
click at [685, 110] on span "View transactions" at bounding box center [678, 109] width 75 height 14
click at [659, 107] on span "View transactions" at bounding box center [678, 109] width 75 height 14
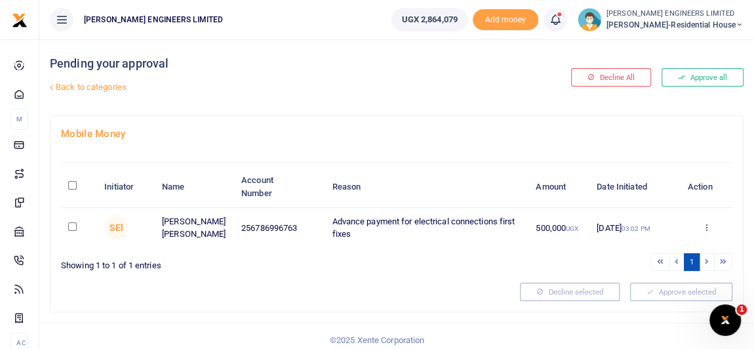
click at [71, 227] on input "checkbox" at bounding box center [72, 226] width 9 height 9
checkbox input "true"
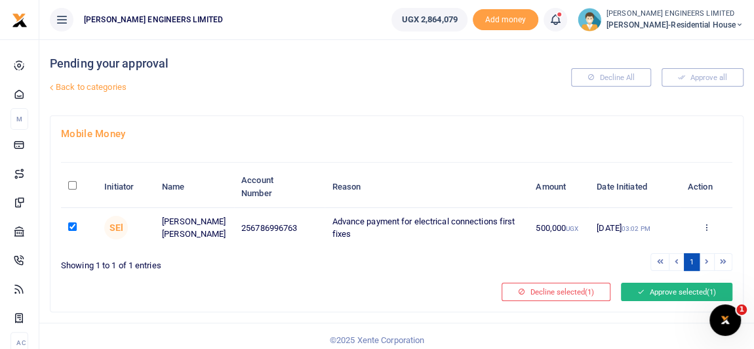
click at [656, 287] on button "Approve selected (1)" at bounding box center [676, 291] width 111 height 18
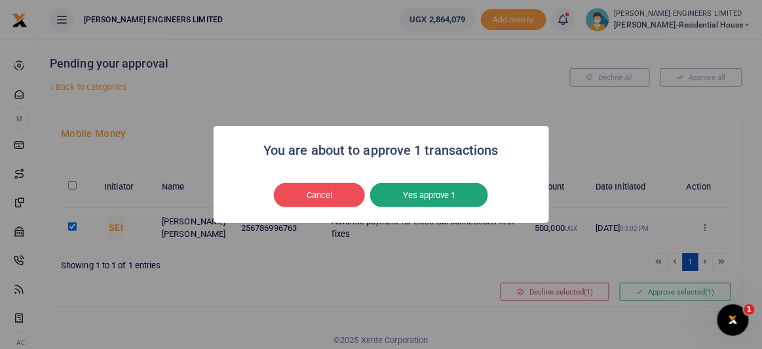
click at [459, 198] on button "Yes approve 1" at bounding box center [429, 195] width 118 height 25
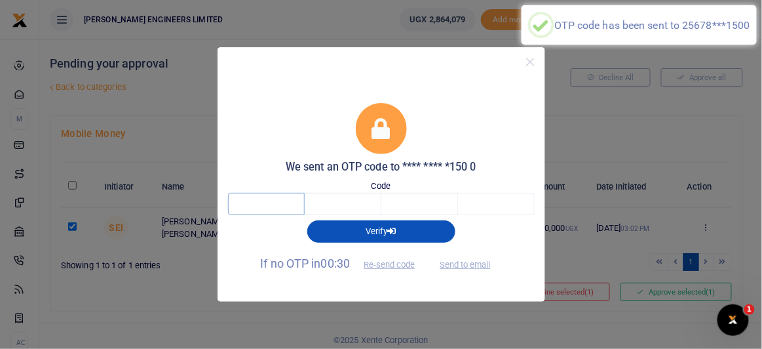
click at [269, 203] on input "text" at bounding box center [266, 204] width 77 height 22
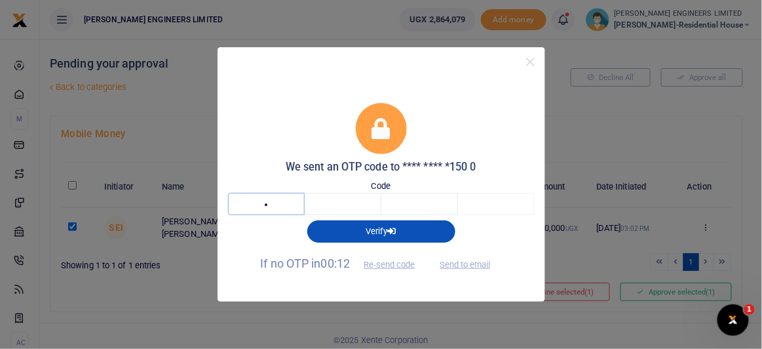
type input "9"
type input "4"
type input "6"
type input "7"
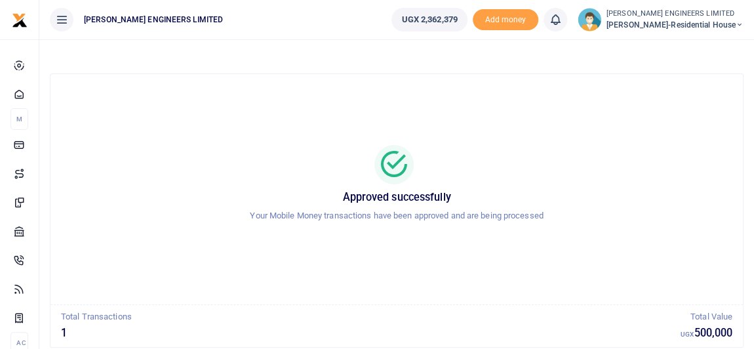
click at [738, 24] on icon at bounding box center [739, 24] width 8 height 9
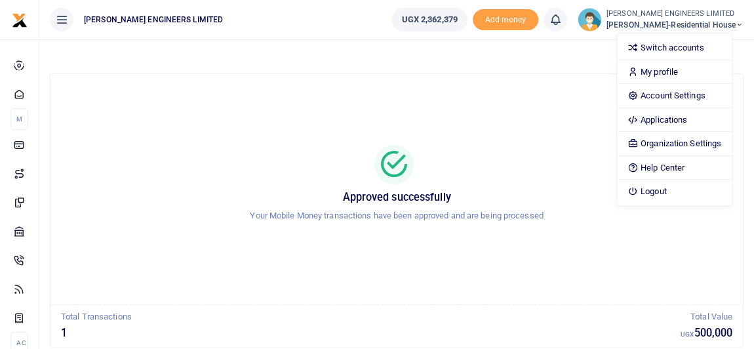
click at [478, 127] on div "Approved successfully Your Mobile Money transactions have been approved and are…" at bounding box center [396, 189] width 661 height 209
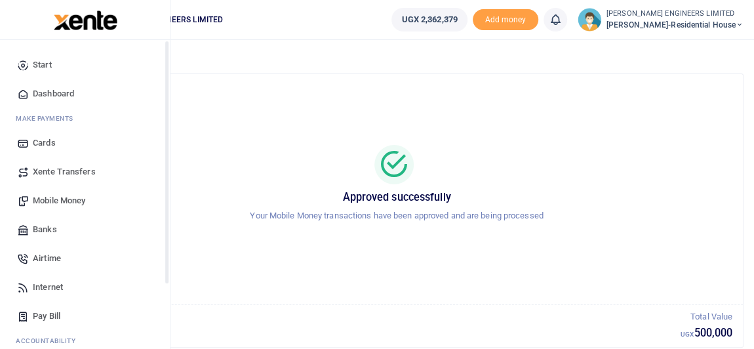
click at [59, 201] on span "Mobile Money" at bounding box center [59, 200] width 52 height 13
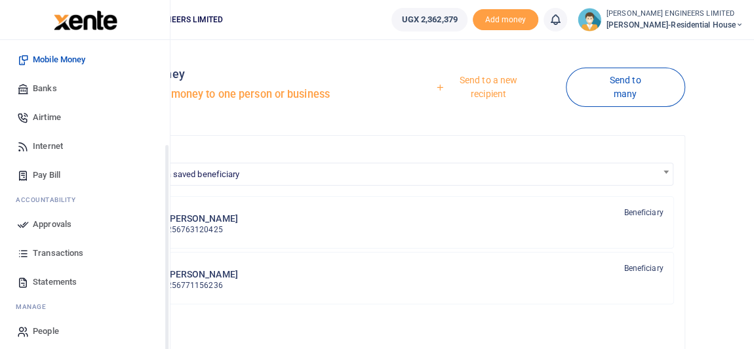
scroll to position [147, 0]
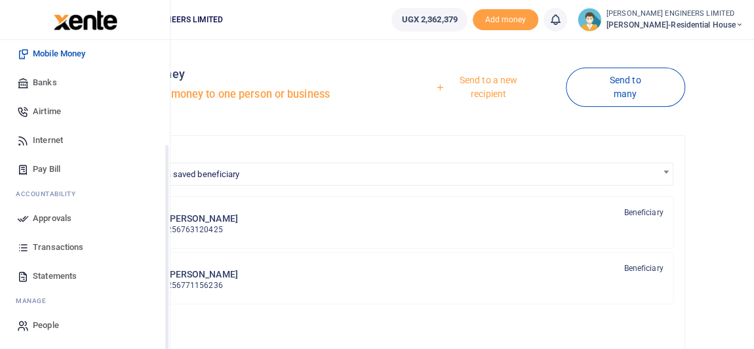
click at [53, 246] on span "Transactions" at bounding box center [58, 247] width 50 height 13
